Goal: Answer question/provide support: Share knowledge or assist other users

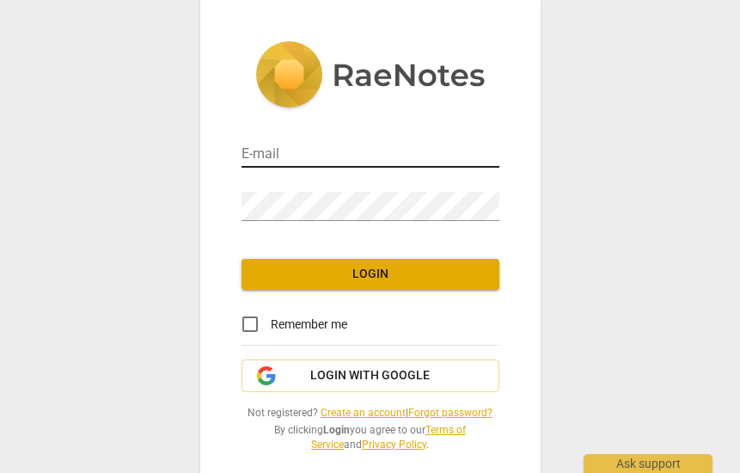
click at [304, 163] on input "email" at bounding box center [371, 155] width 258 height 25
type input "[PERSON_NAME][EMAIL_ADDRESS][DOMAIN_NAME]"
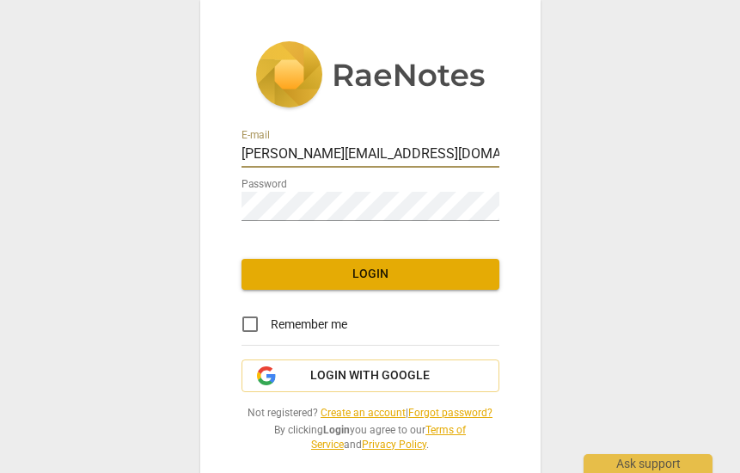
click at [293, 290] on button "Login" at bounding box center [371, 274] width 258 height 31
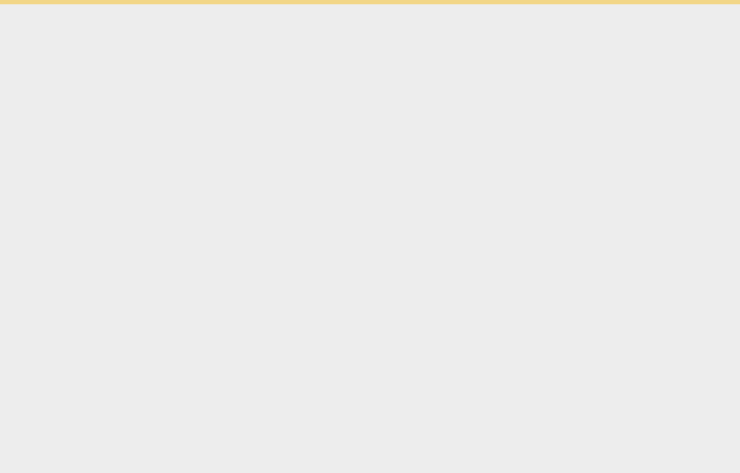
click at [248, 4] on html "Ask support" at bounding box center [370, 2] width 740 height 4
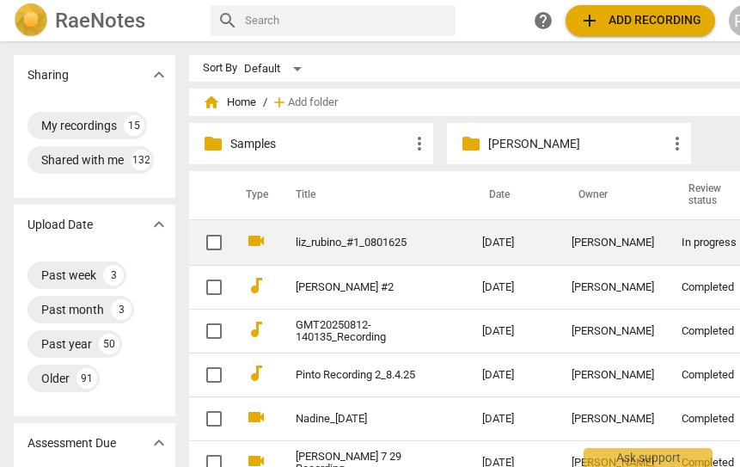
click at [325, 242] on link "liz_rubino_#1_0801625" at bounding box center [358, 242] width 125 height 13
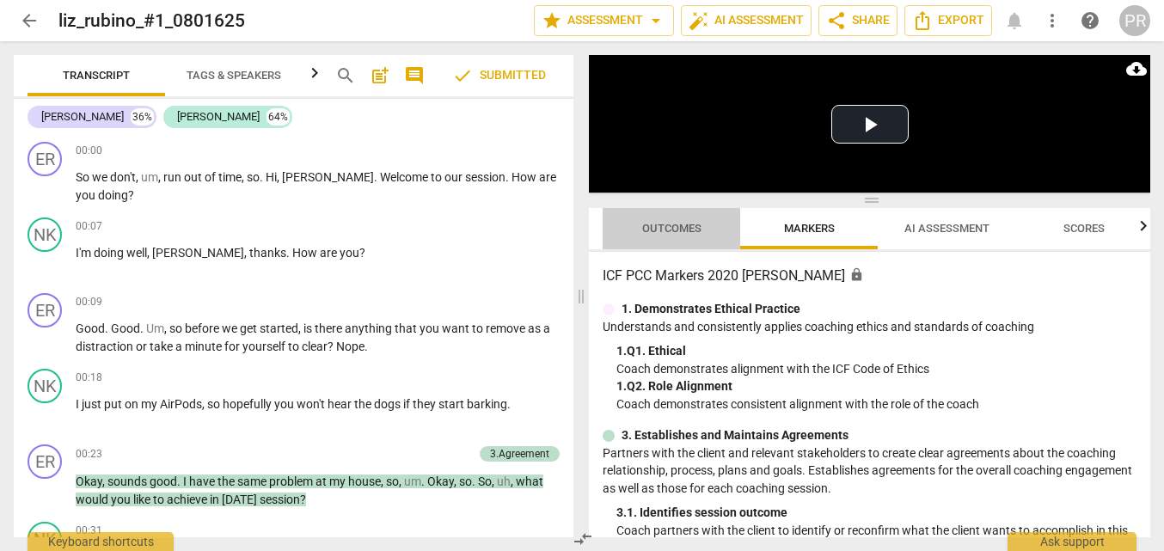
click at [696, 234] on span "Outcomes" at bounding box center [671, 228] width 59 height 13
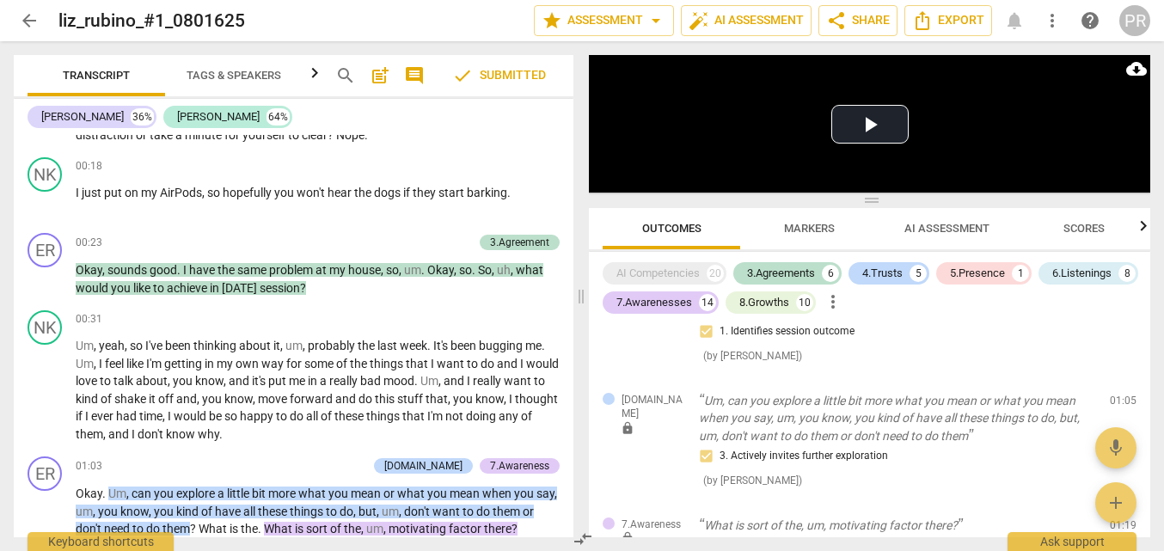
scroll to position [229, 0]
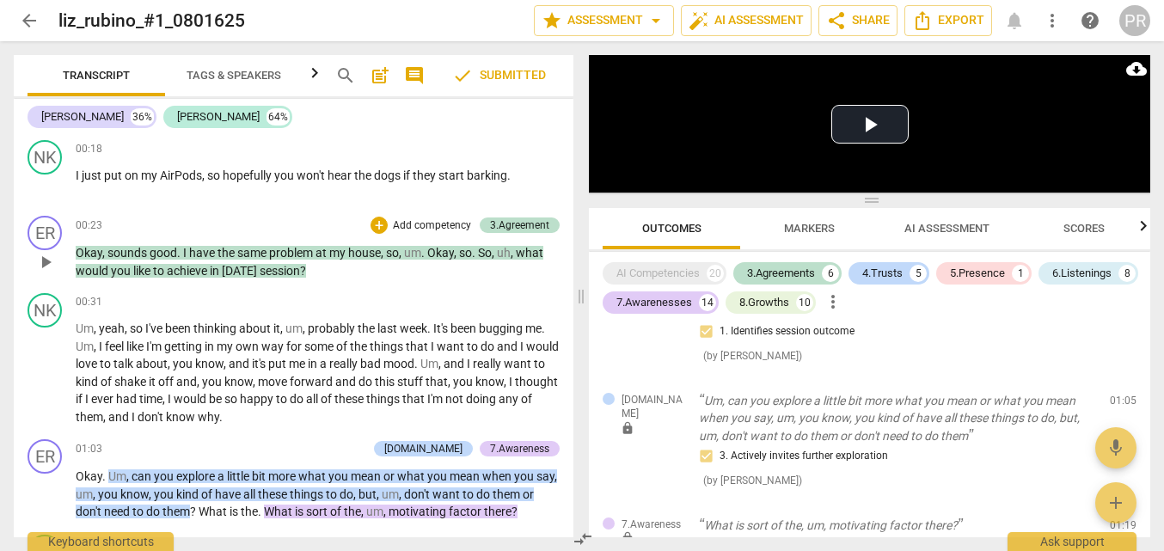
click at [49, 272] on span "play_arrow" at bounding box center [45, 262] width 21 height 21
click at [49, 272] on span "pause" at bounding box center [45, 262] width 21 height 21
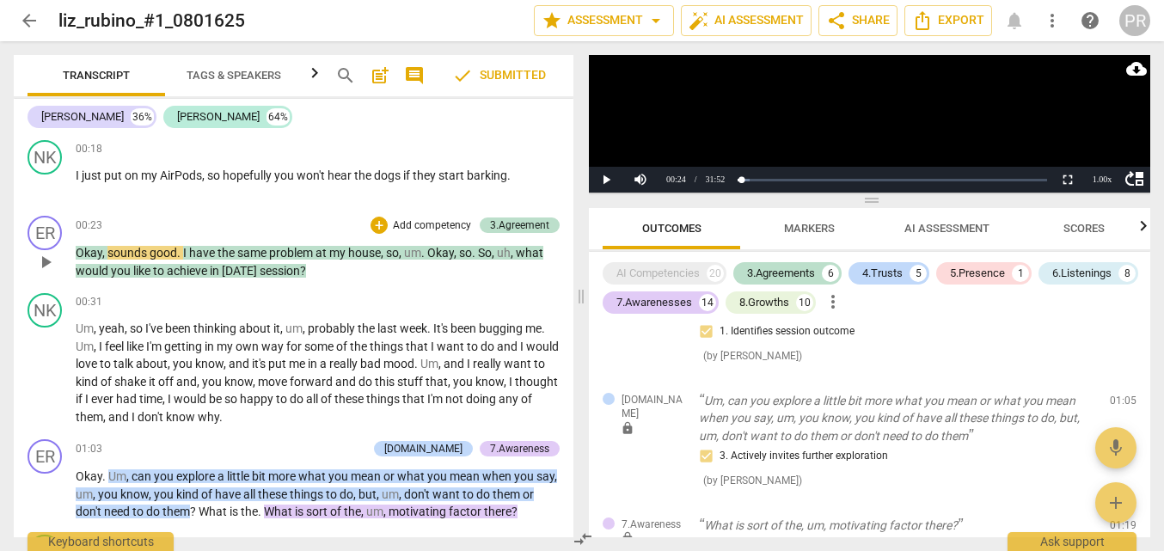
click at [391, 234] on p "Add competency" at bounding box center [432, 225] width 82 height 15
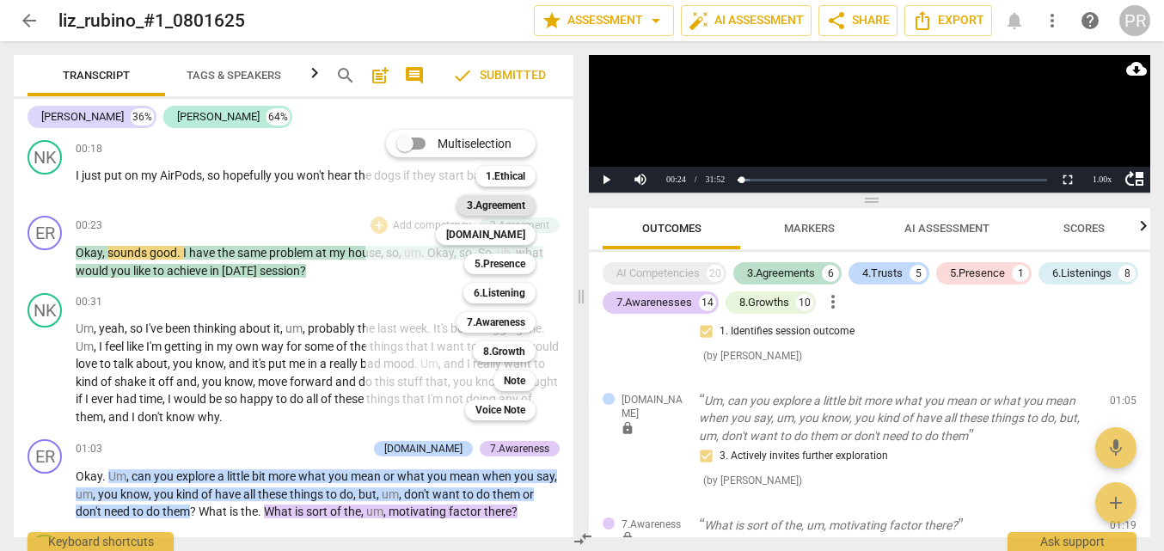
click at [525, 205] on b "3.Agreement" at bounding box center [496, 205] width 58 height 21
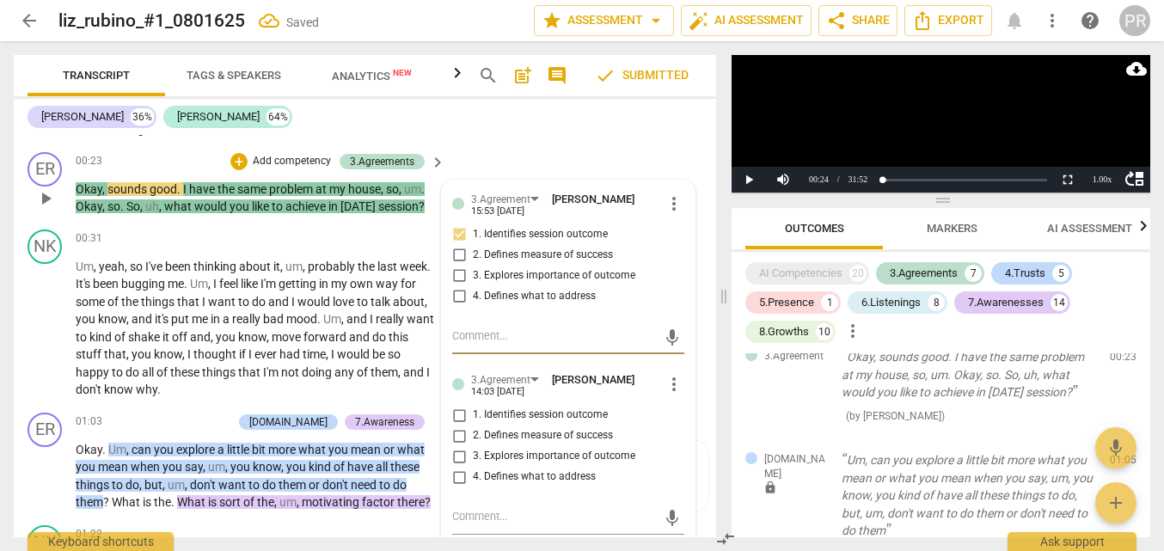
scroll to position [348, 0]
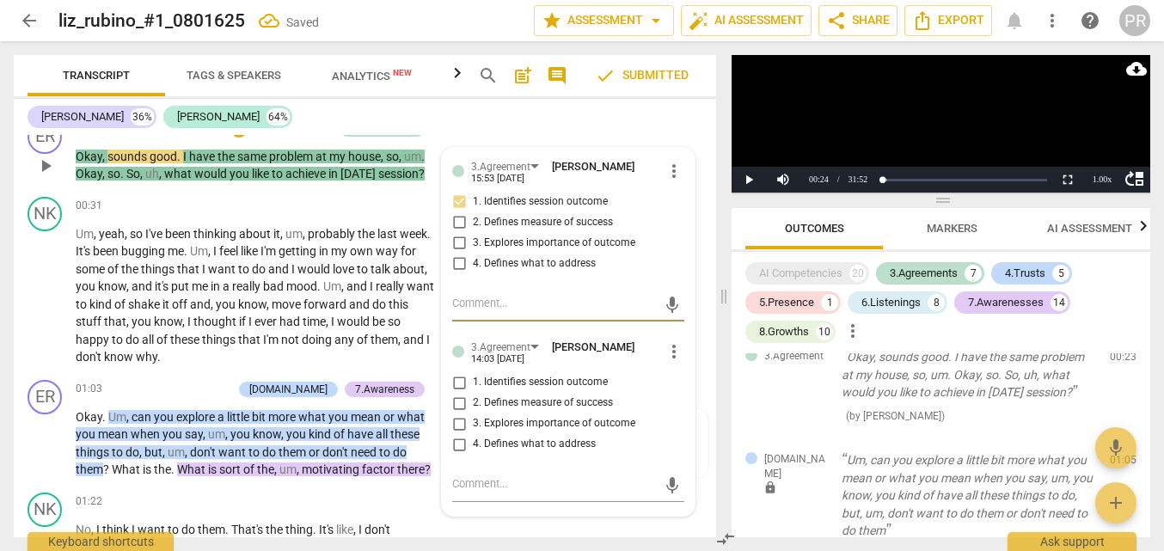
click at [669, 362] on span "more_vert" at bounding box center [673, 351] width 21 height 21
click at [691, 421] on li "Delete" at bounding box center [686, 423] width 59 height 33
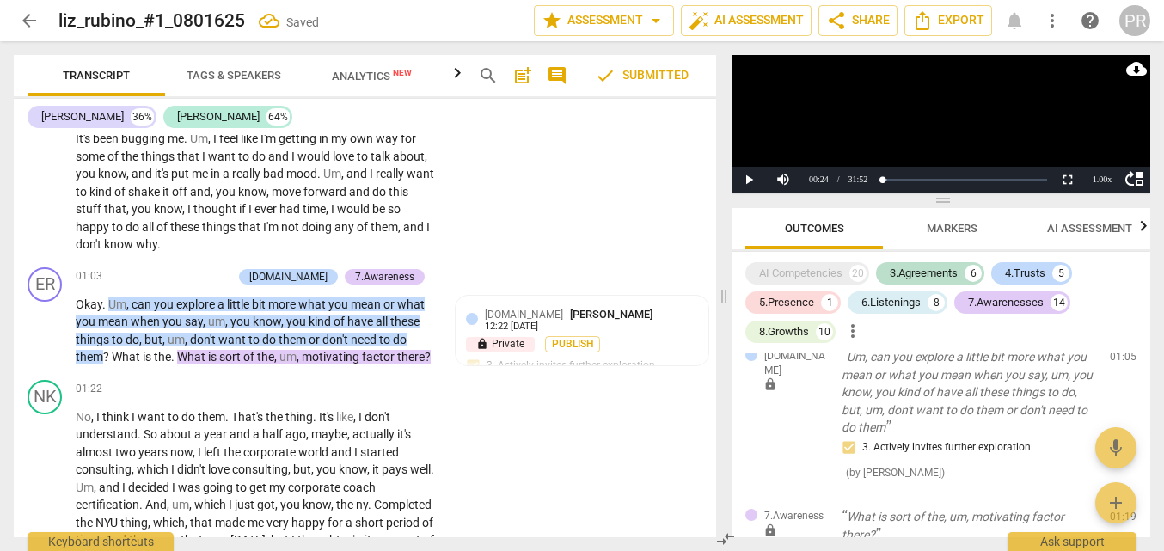
scroll to position [566, 0]
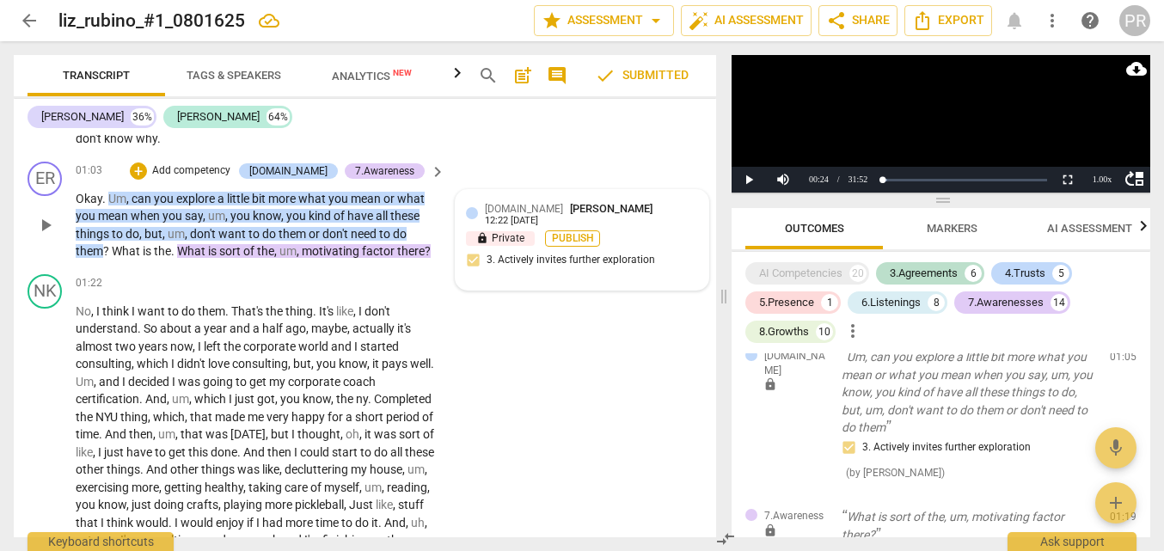
click at [563, 246] on span "Publish" at bounding box center [572, 238] width 26 height 15
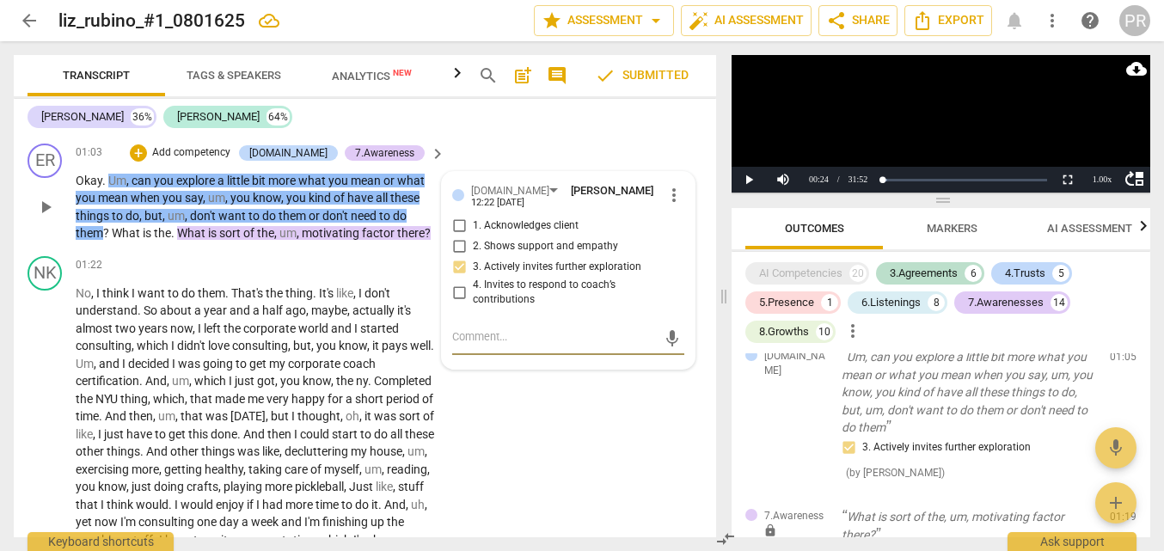
scroll to position [639, 0]
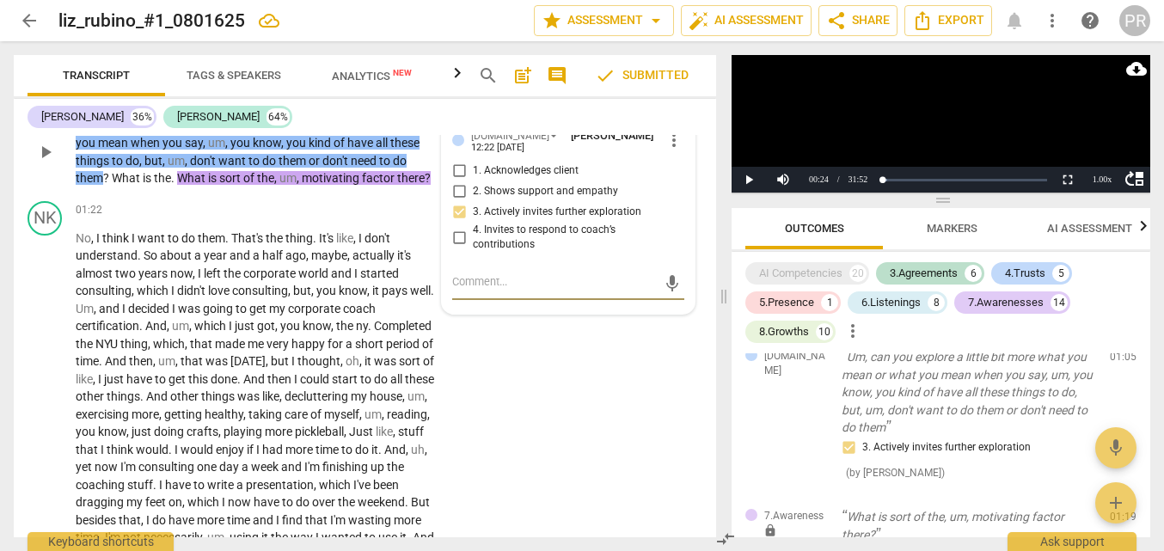
click at [400, 106] on div "7.Awareness" at bounding box center [384, 97] width 59 height 15
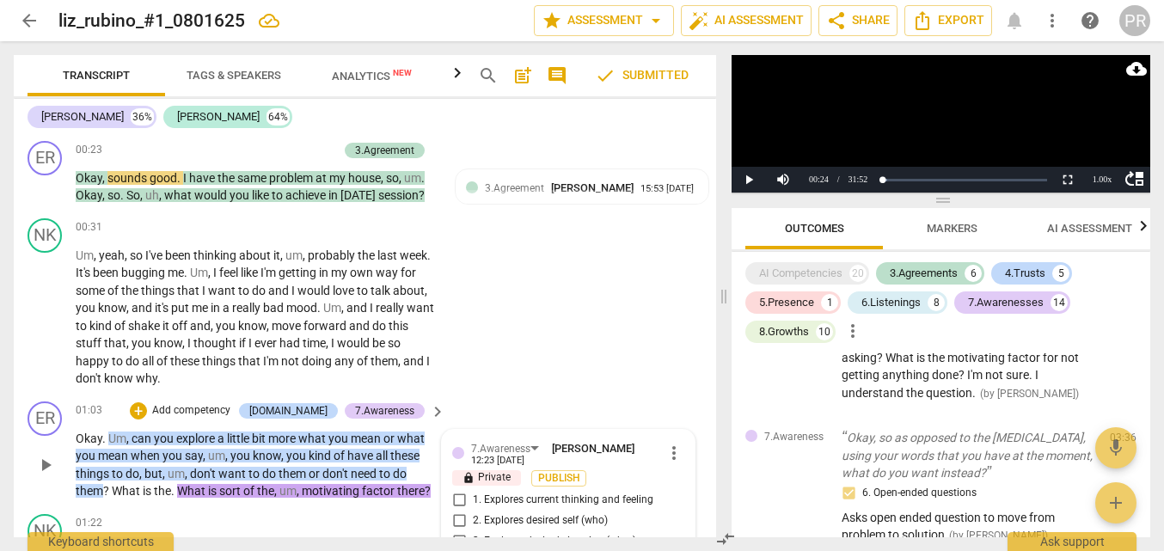
scroll to position [325, 0]
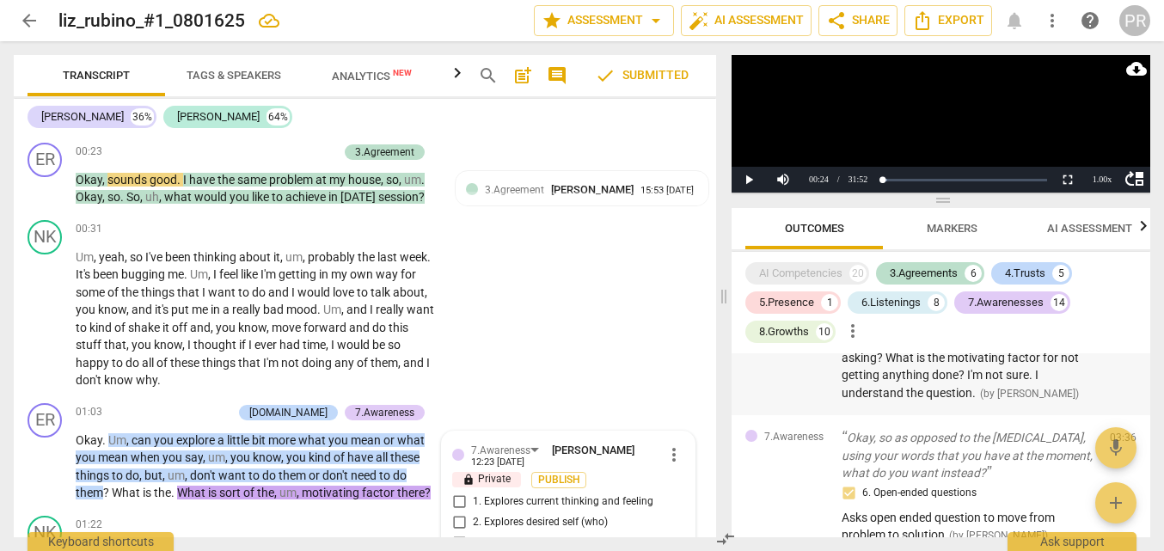
click at [739, 400] on span "I'm confused by this. The coach said she isn't getting anything done. The coach…" at bounding box center [959, 348] width 237 height 102
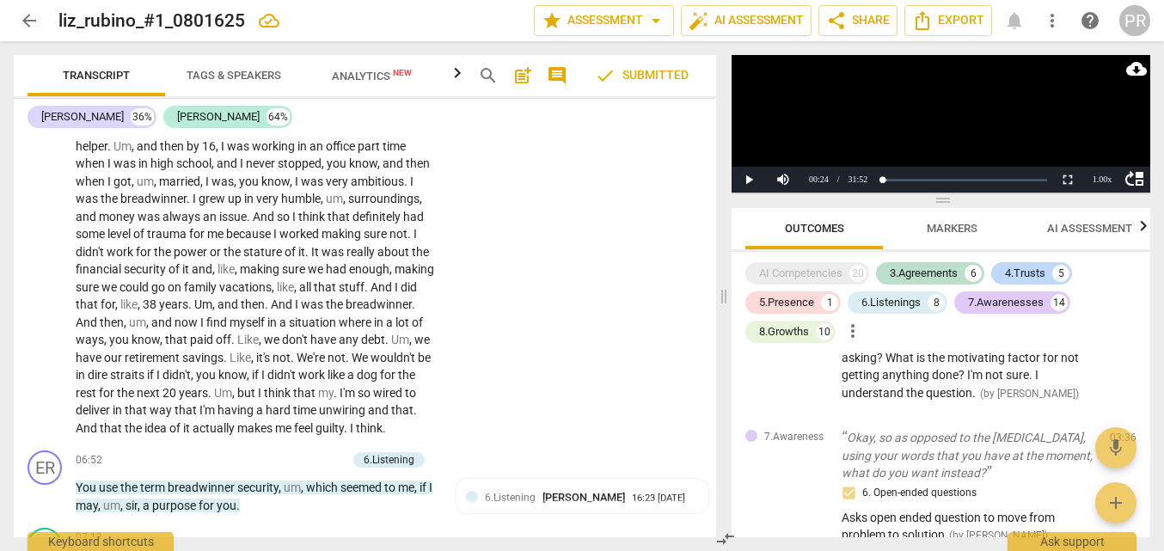
scroll to position [1850, 0]
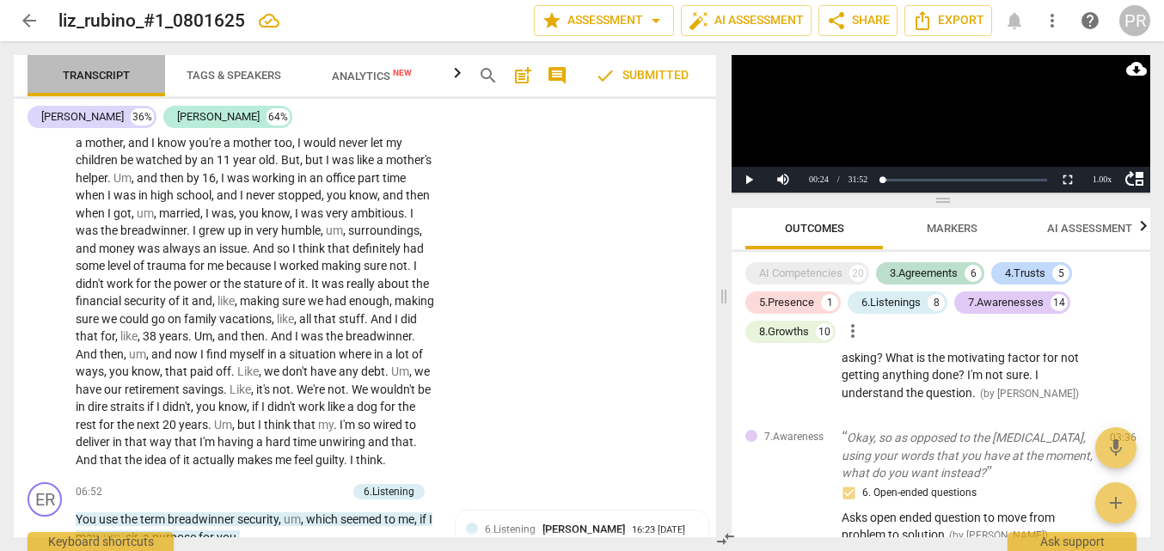
click at [125, 69] on span "Transcript" at bounding box center [96, 75] width 67 height 13
click at [447, 75] on icon "button" at bounding box center [457, 73] width 21 height 21
click at [397, 76] on span "New" at bounding box center [402, 72] width 19 height 9
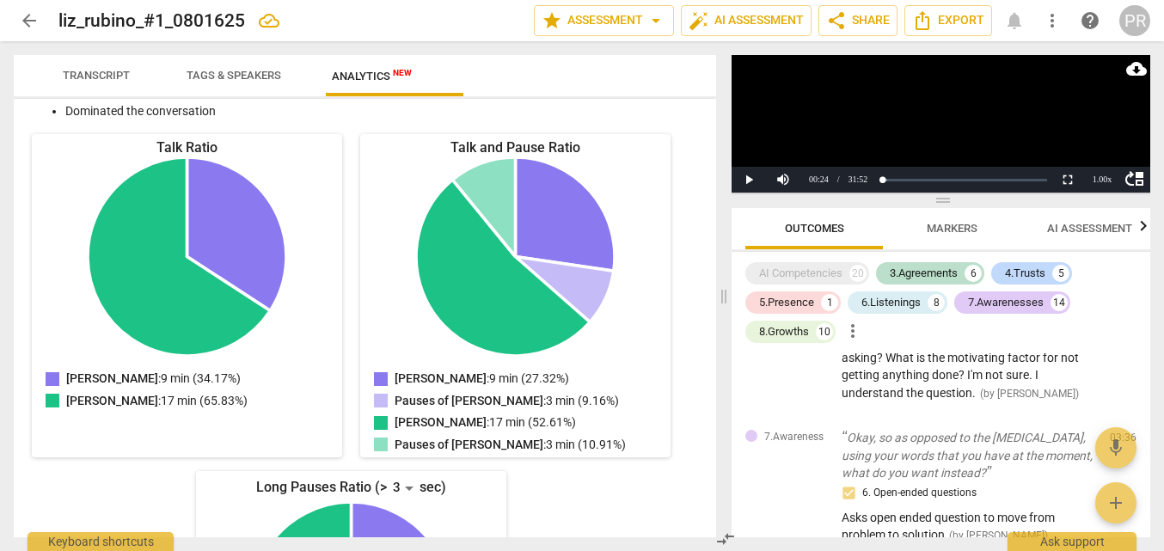
scroll to position [0, 0]
